Goal: Transaction & Acquisition: Obtain resource

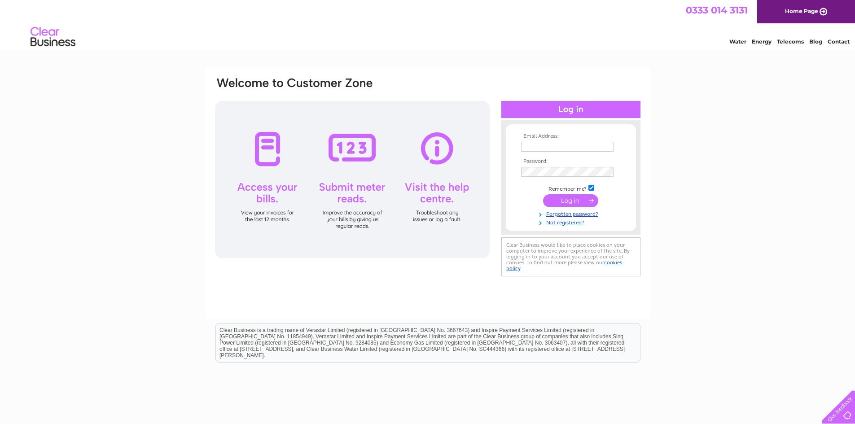
type input "admin@blueskydaynursery.com"
click at [589, 200] on input "submit" at bounding box center [570, 200] width 55 height 13
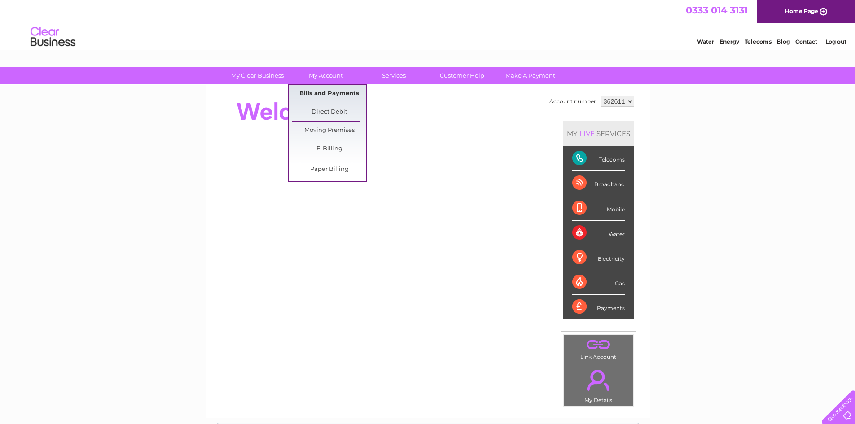
click at [326, 94] on link "Bills and Payments" at bounding box center [329, 94] width 74 height 18
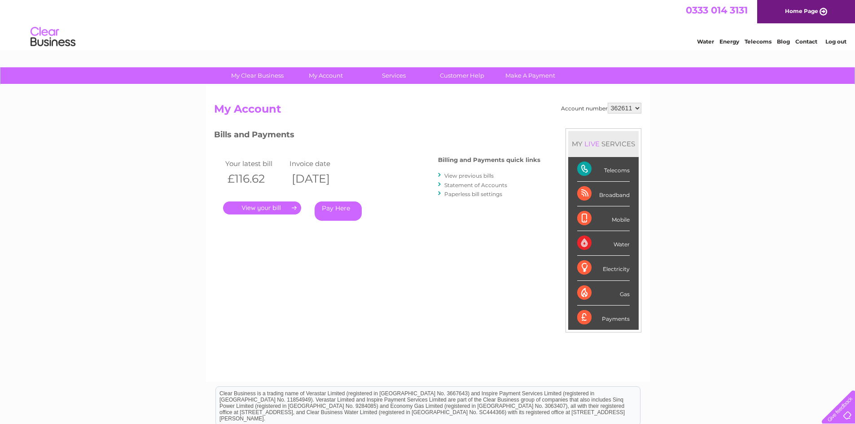
click at [272, 209] on link "." at bounding box center [262, 208] width 78 height 13
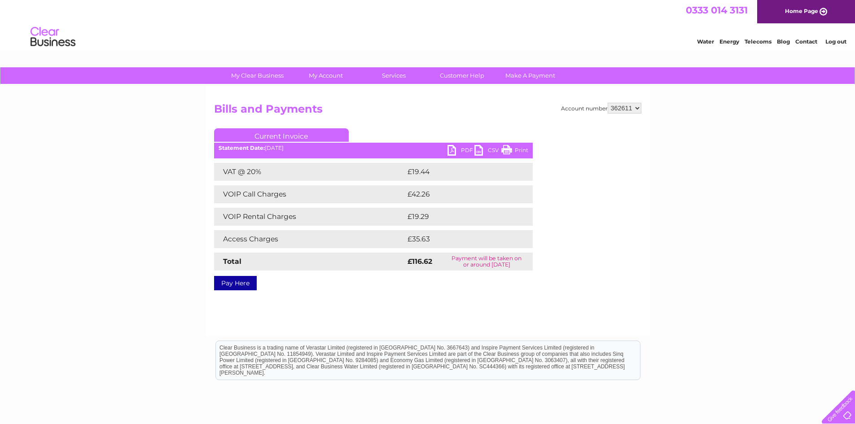
click at [463, 154] on link "PDF" at bounding box center [461, 151] width 27 height 13
